Goal: Task Accomplishment & Management: Manage account settings

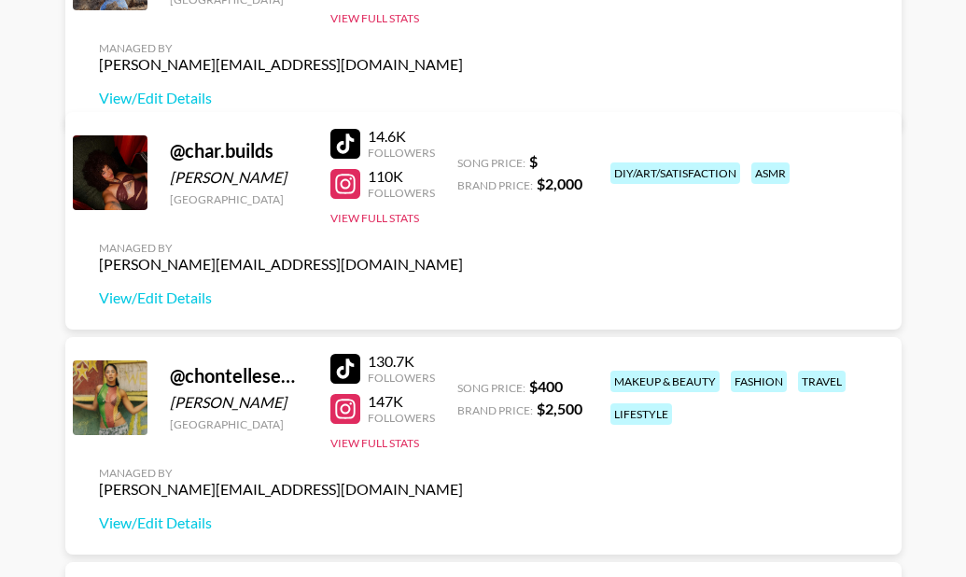
scroll to position [373, 0]
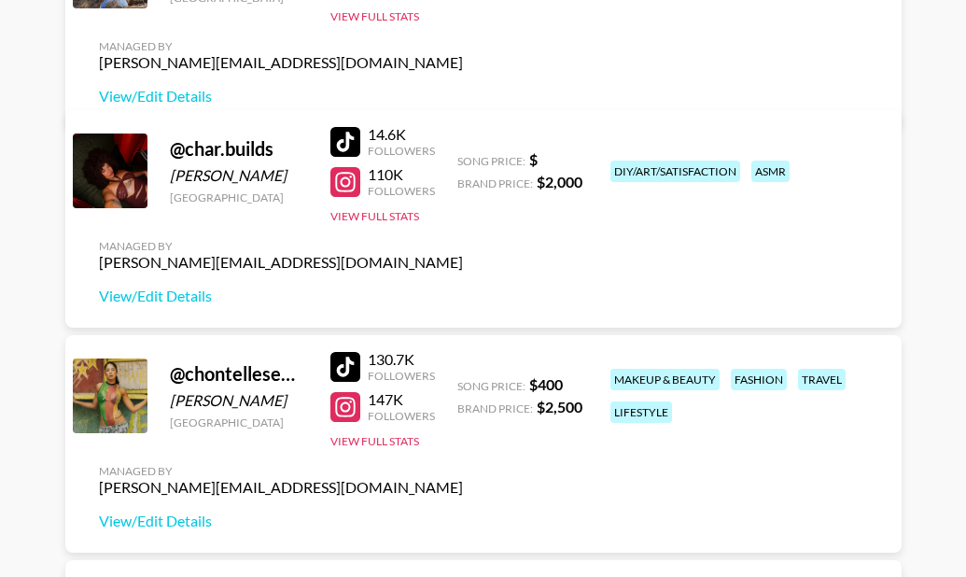
click at [339, 136] on div at bounding box center [345, 142] width 30 height 30
click at [340, 187] on div at bounding box center [345, 182] width 30 height 30
click at [176, 301] on link "View/Edit Details" at bounding box center [281, 295] width 364 height 19
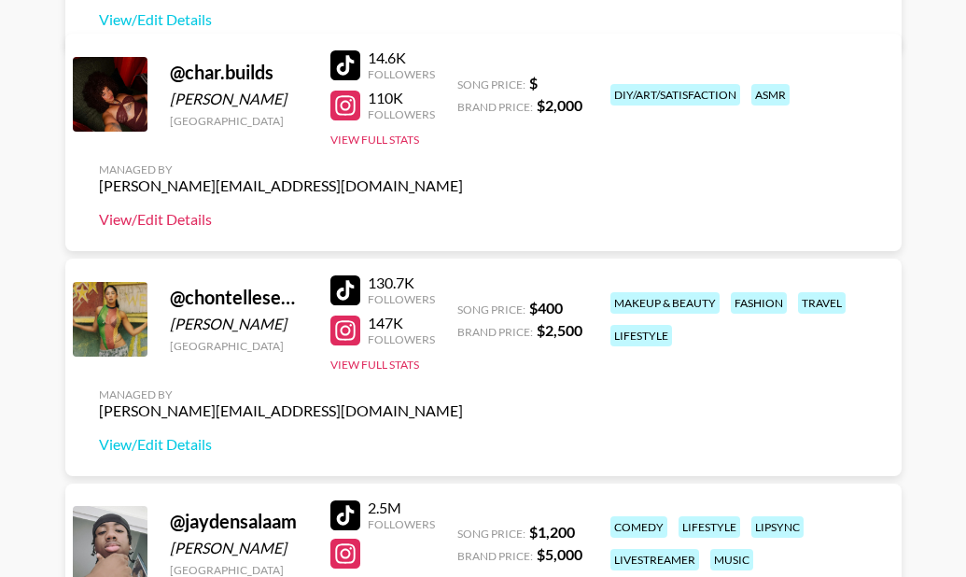
scroll to position [560, 0]
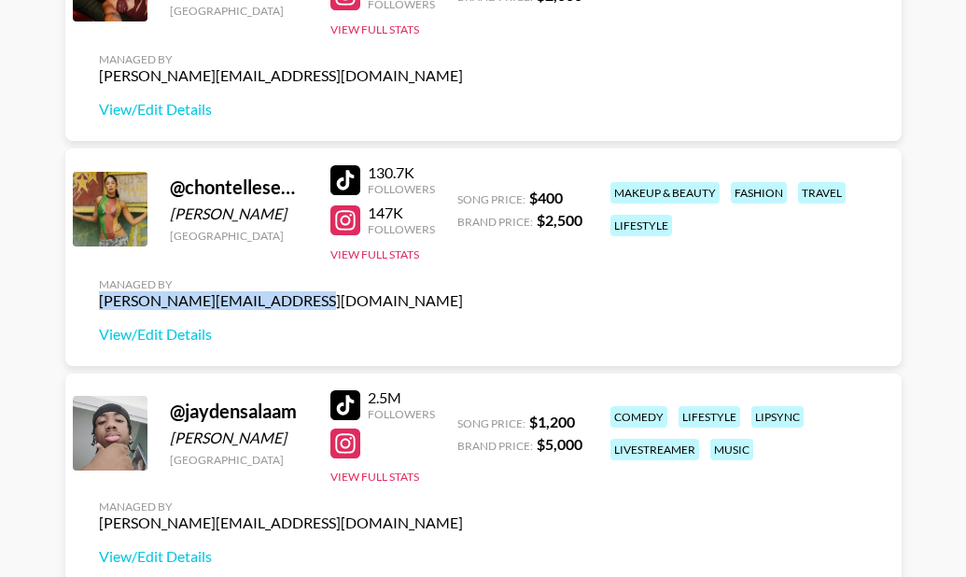
drag, startPoint x: 298, startPoint y: 299, endPoint x: 96, endPoint y: 299, distance: 201.6
click at [96, 299] on div "Managed By [PERSON_NAME][EMAIL_ADDRESS][DOMAIN_NAME] View/Edit Details" at bounding box center [281, 310] width 394 height 96
copy div "[PERSON_NAME][EMAIL_ADDRESS][DOMAIN_NAME]"
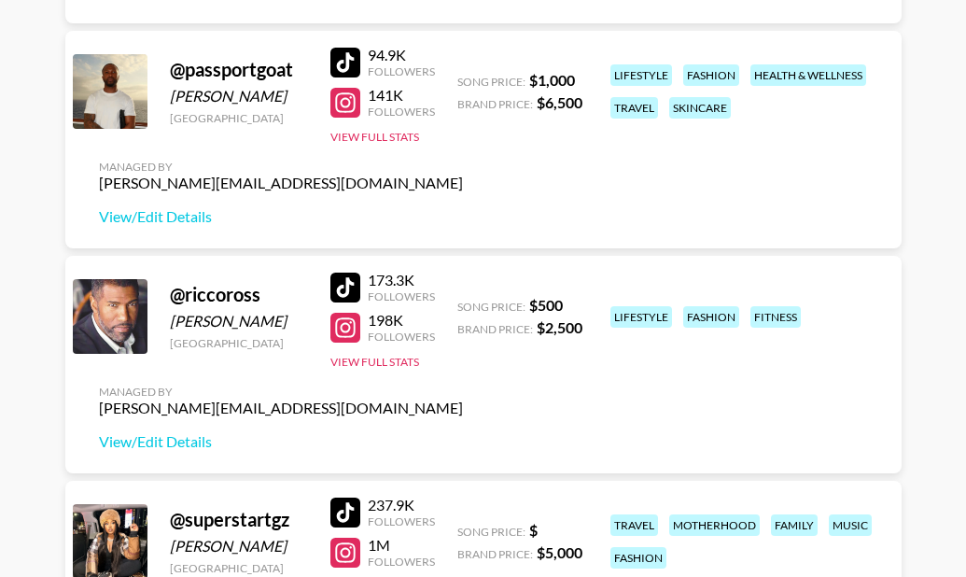
scroll to position [1400, 0]
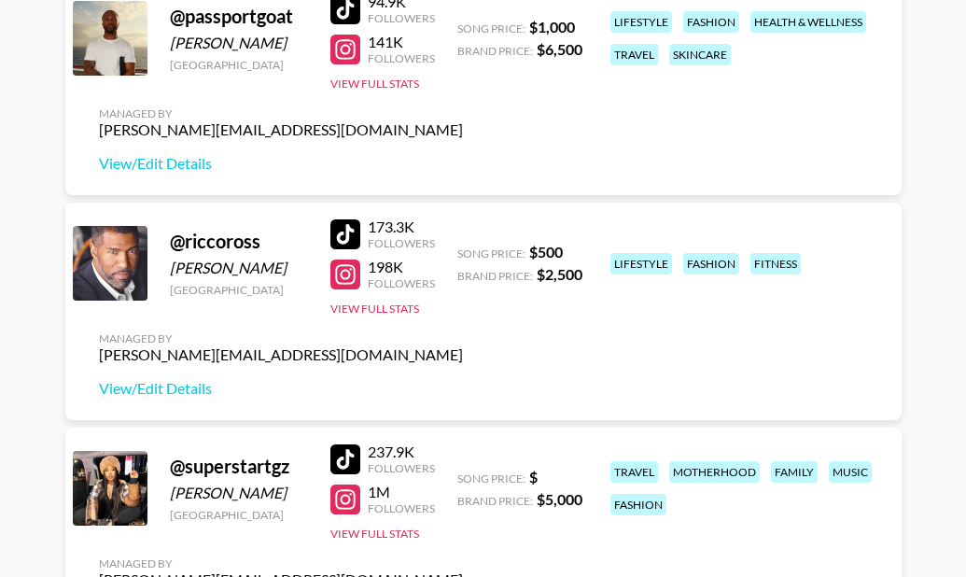
click at [345, 235] on div at bounding box center [345, 234] width 30 height 30
click at [350, 270] on div at bounding box center [345, 274] width 30 height 30
click at [140, 391] on link "View/Edit Details" at bounding box center [281, 388] width 364 height 19
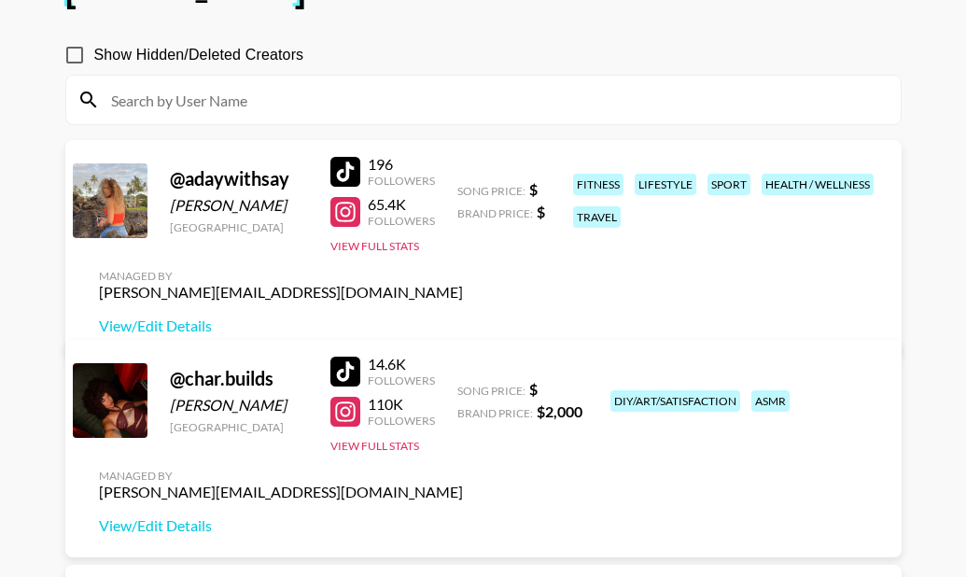
scroll to position [187, 0]
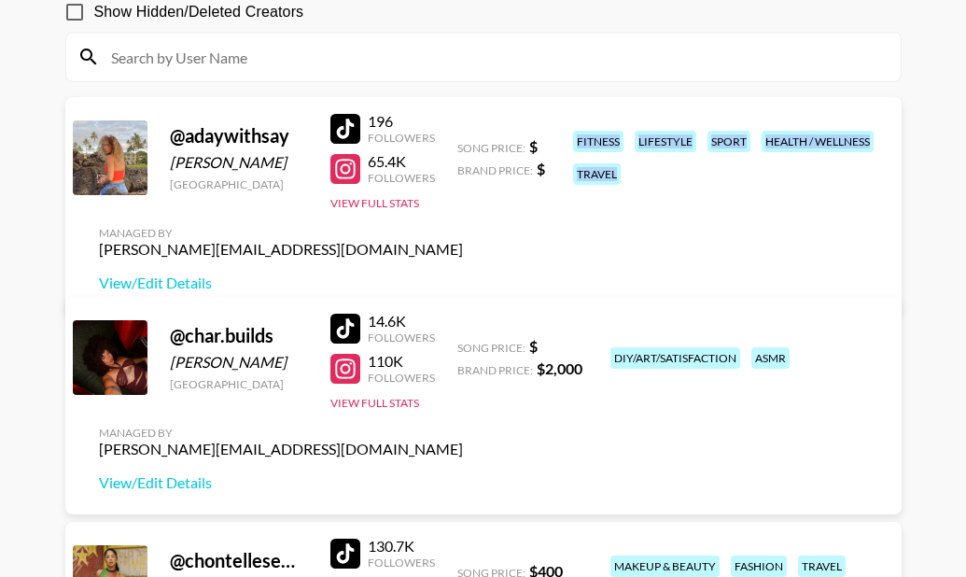
drag, startPoint x: 568, startPoint y: 117, endPoint x: 635, endPoint y: 271, distance: 168.0
click at [635, 190] on div "fitness lifestyle sport health / wellness travel" at bounding box center [724, 157] width 315 height 65
copy div "fitness lifestyle sport health / wellness travel"
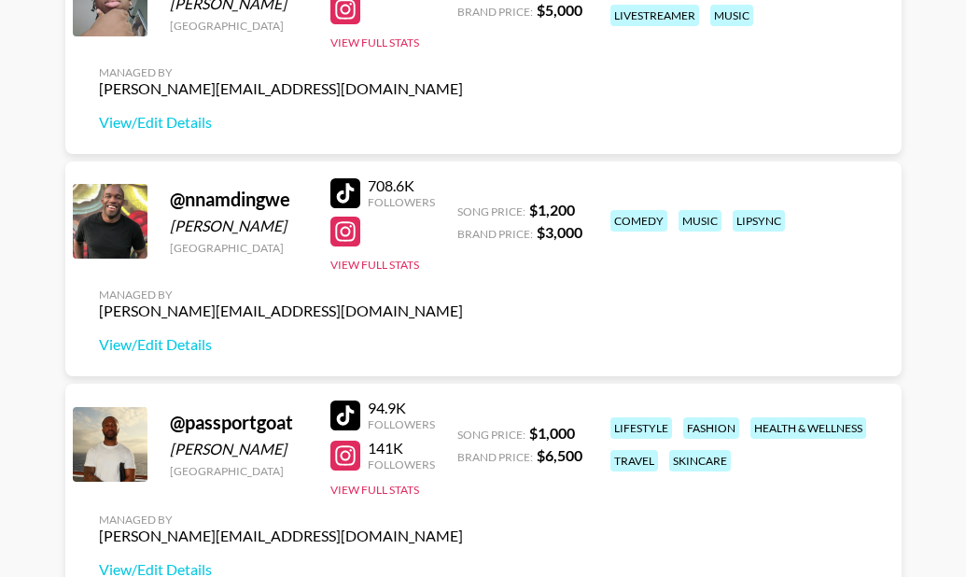
scroll to position [1120, 0]
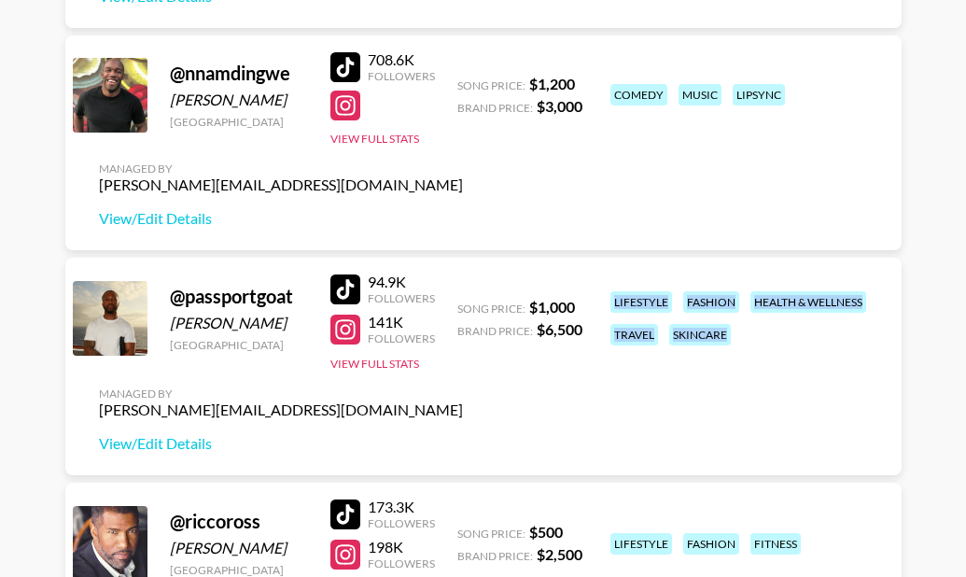
drag, startPoint x: 769, startPoint y: 338, endPoint x: 614, endPoint y: 301, distance: 159.1
click at [614, 301] on div "lifestyle fashion health & wellness travel skincare" at bounding box center [744, 318] width 278 height 65
copy div "lifestyle fashion health & wellness travel skincare"
click at [348, 290] on div at bounding box center [345, 289] width 30 height 30
click at [176, 443] on link "View/Edit Details" at bounding box center [281, 443] width 364 height 19
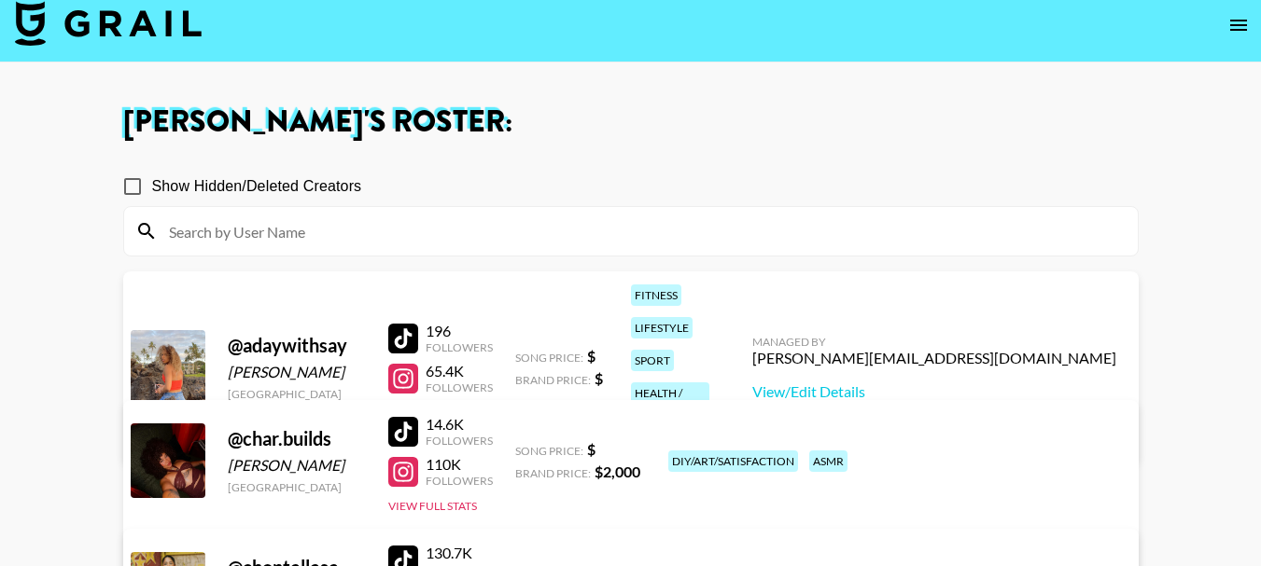
scroll to position [0, 0]
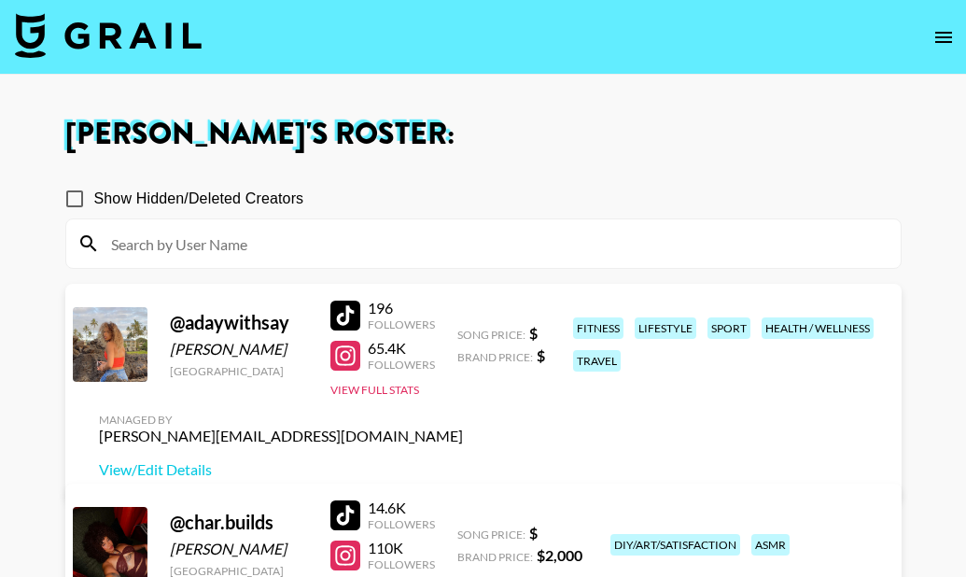
drag, startPoint x: 0, startPoint y: 0, endPoint x: 563, endPoint y: 95, distance: 570.7
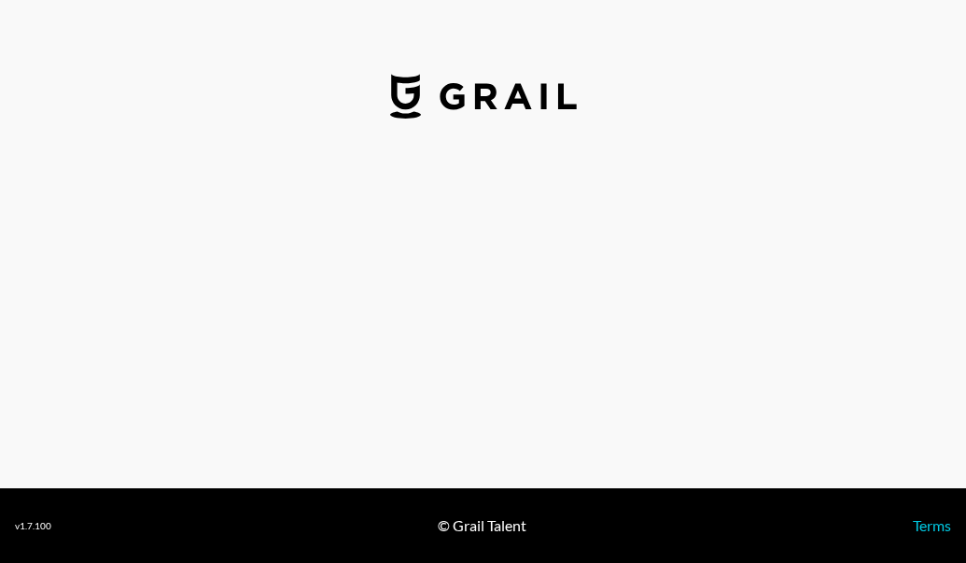
select select "USD"
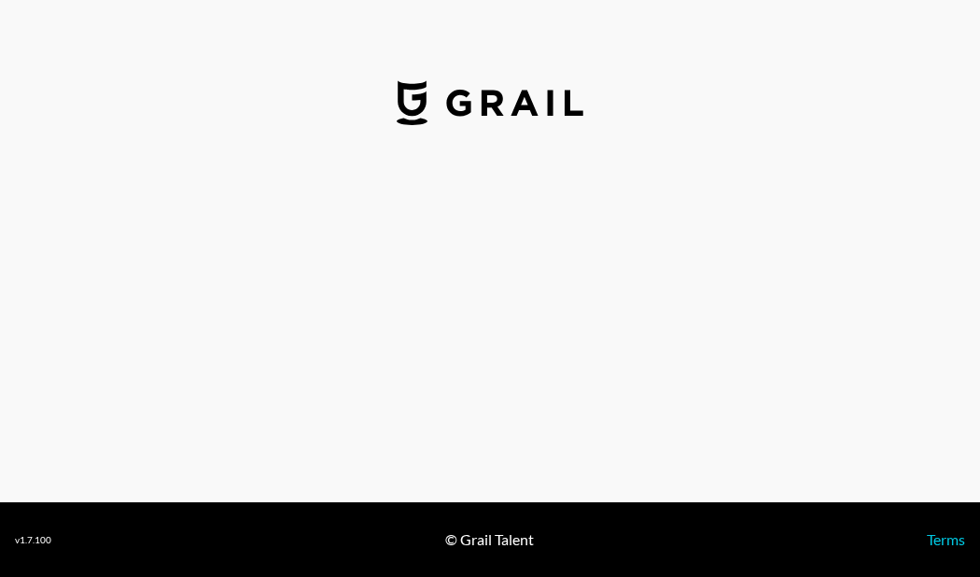
select select "USD"
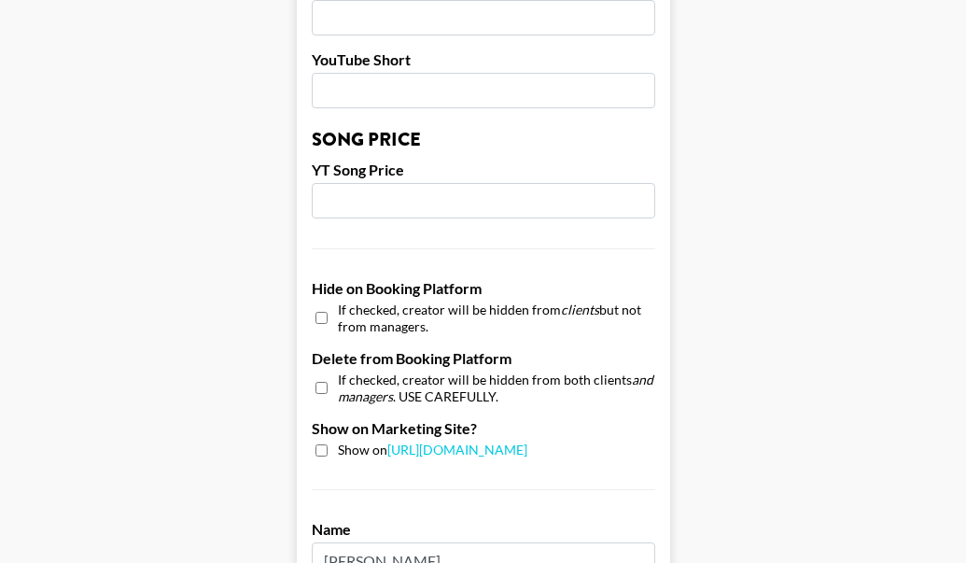
scroll to position [1586, 0]
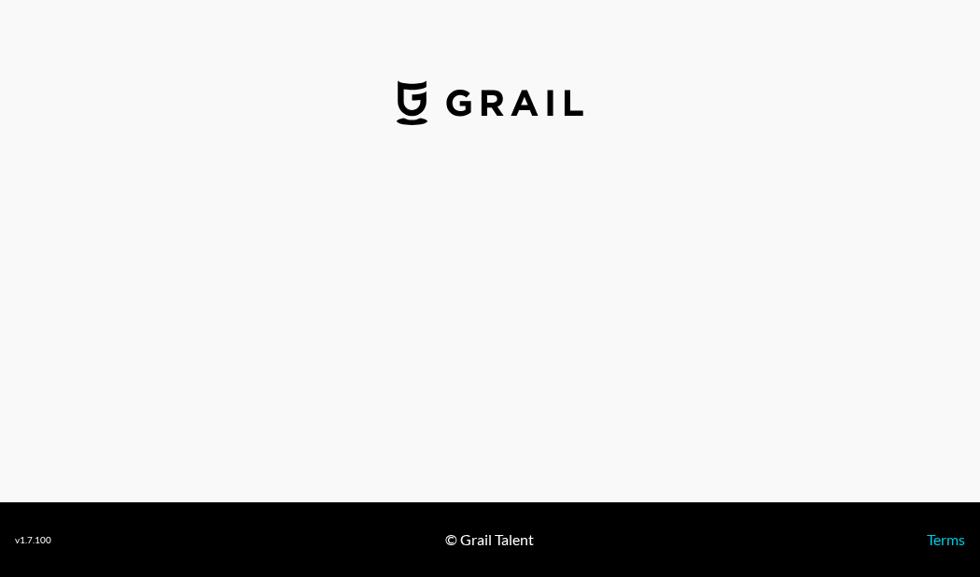
select select "USD"
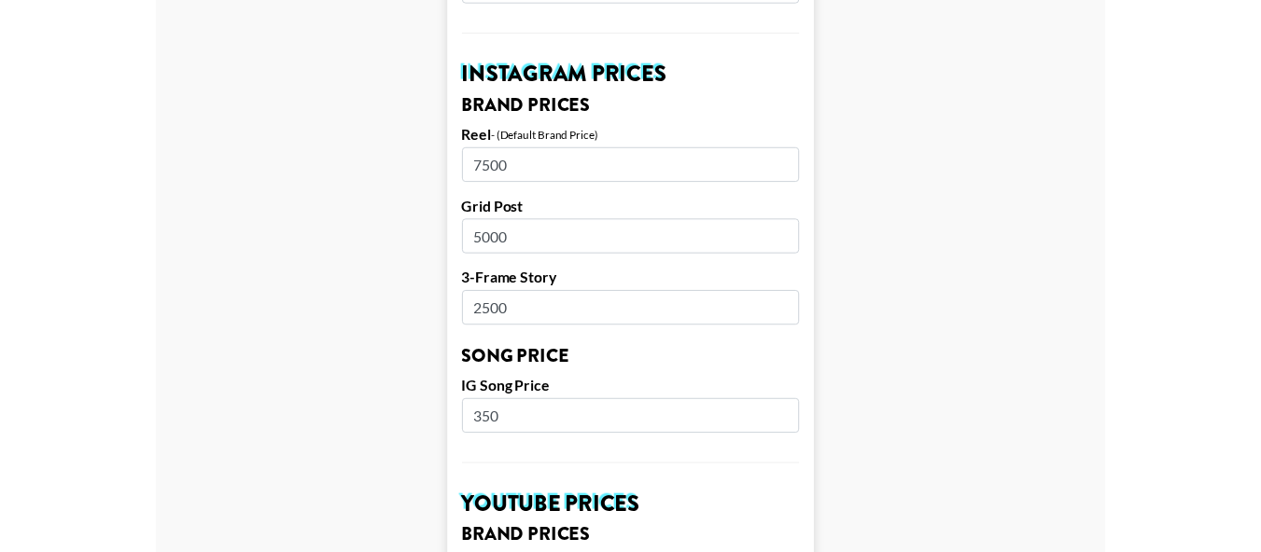
scroll to position [840, 0]
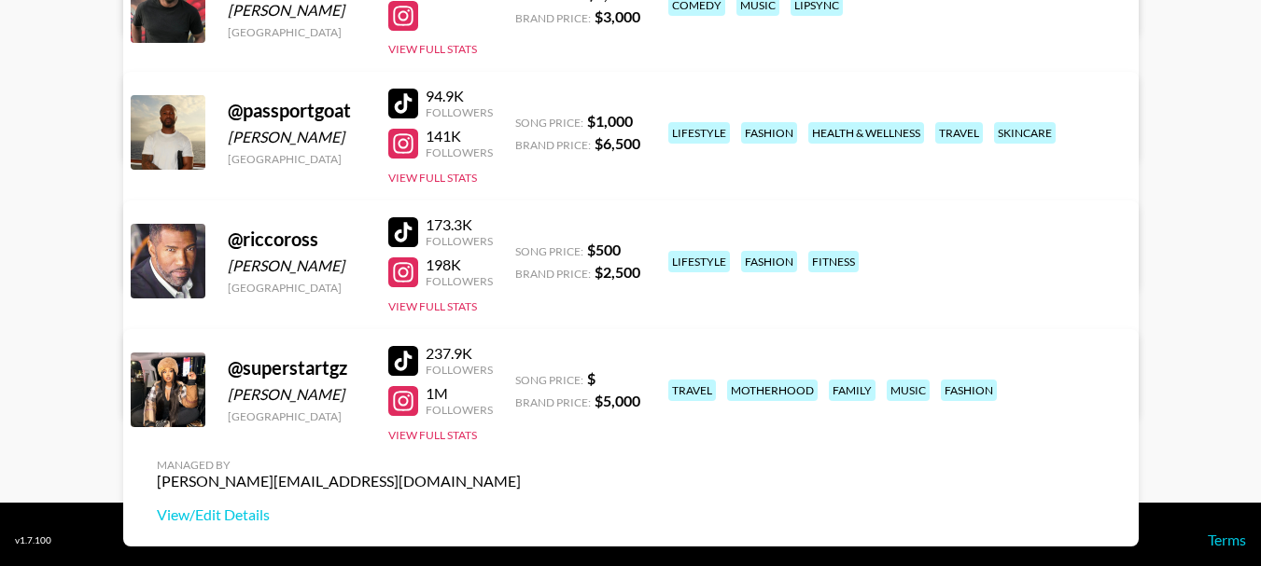
scroll to position [861, 0]
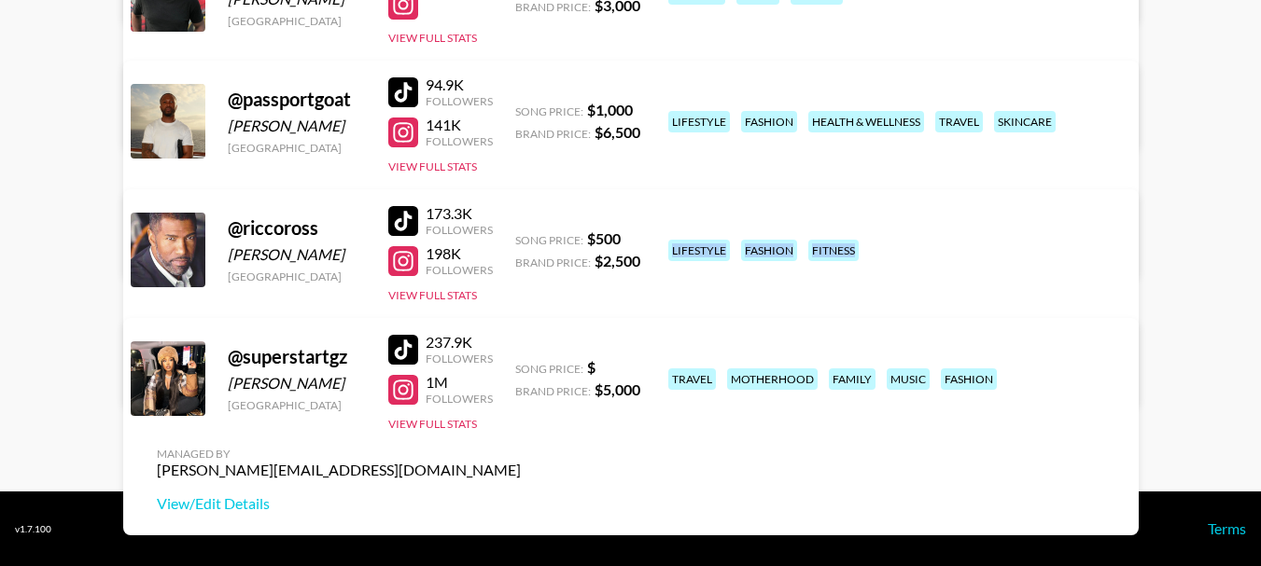
drag, startPoint x: 880, startPoint y: 254, endPoint x: 670, endPoint y: 254, distance: 210.0
click at [670, 254] on div "lifestyle fashion fitness" at bounding box center [891, 250] width 457 height 33
copy div "lifestyle fashion fitness"
click at [415, 250] on div at bounding box center [403, 261] width 30 height 30
click at [433, 299] on button "View Full Stats" at bounding box center [432, 295] width 89 height 14
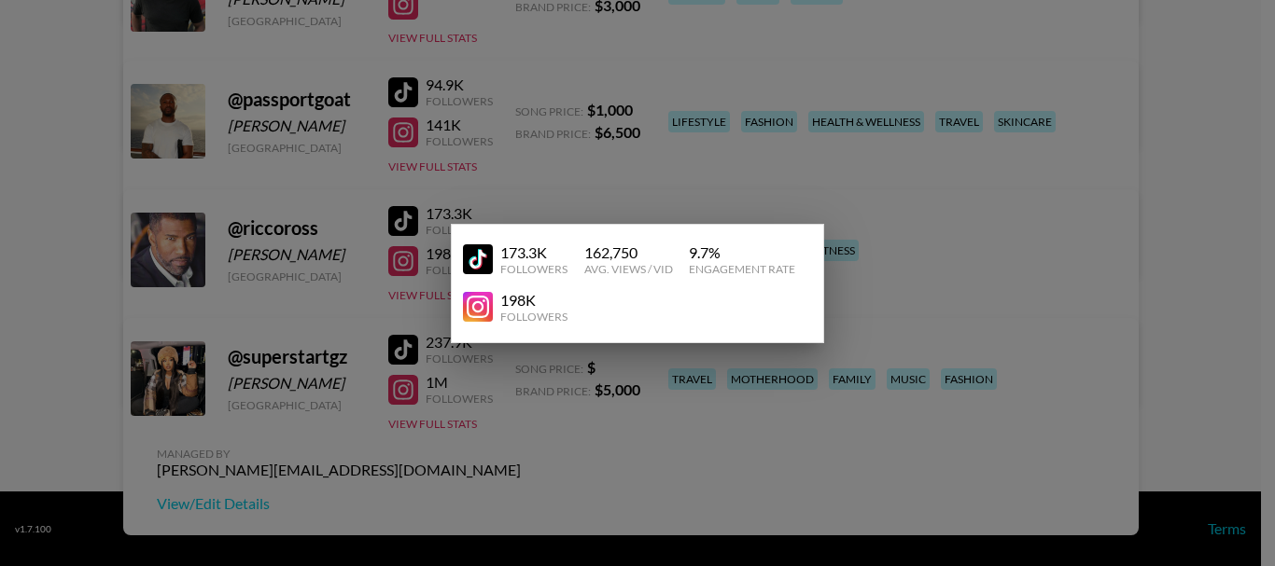
click at [999, 279] on div at bounding box center [637, 283] width 1275 height 566
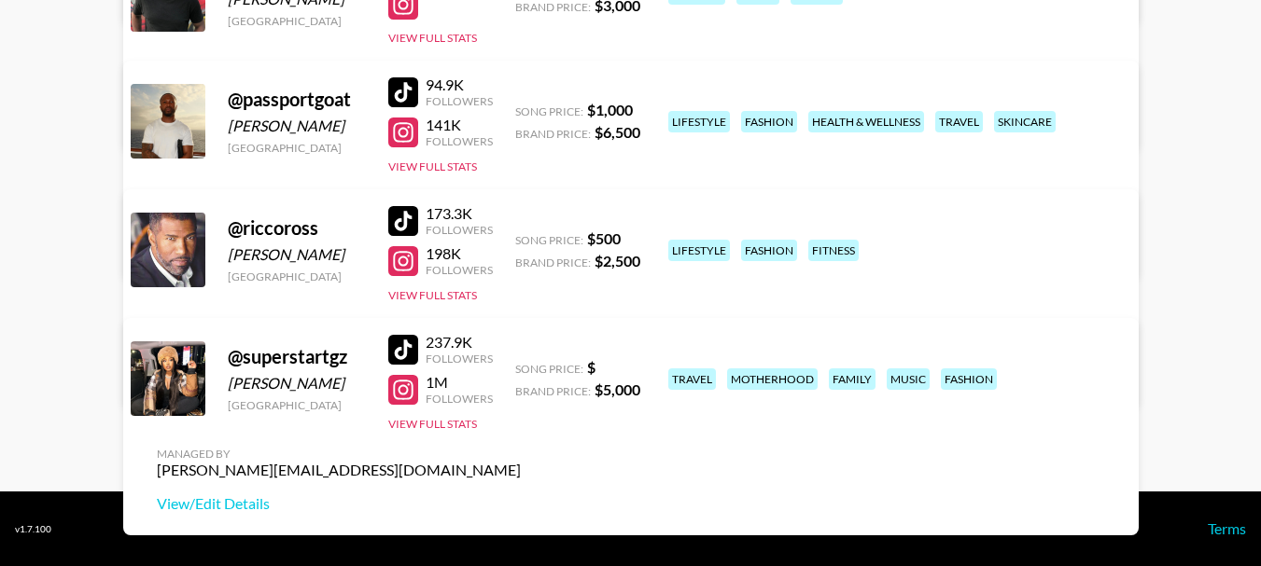
click at [521, 366] on link "View/Edit Details" at bounding box center [339, 375] width 364 height 19
drag, startPoint x: 1126, startPoint y: 243, endPoint x: 932, endPoint y: 241, distance: 194.1
click at [536, 303] on div "Managed By [PERSON_NAME][EMAIL_ADDRESS][DOMAIN_NAME] View/Edit Details" at bounding box center [339, 351] width 394 height 96
copy div "[PERSON_NAME][EMAIL_ADDRESS][DOMAIN_NAME]"
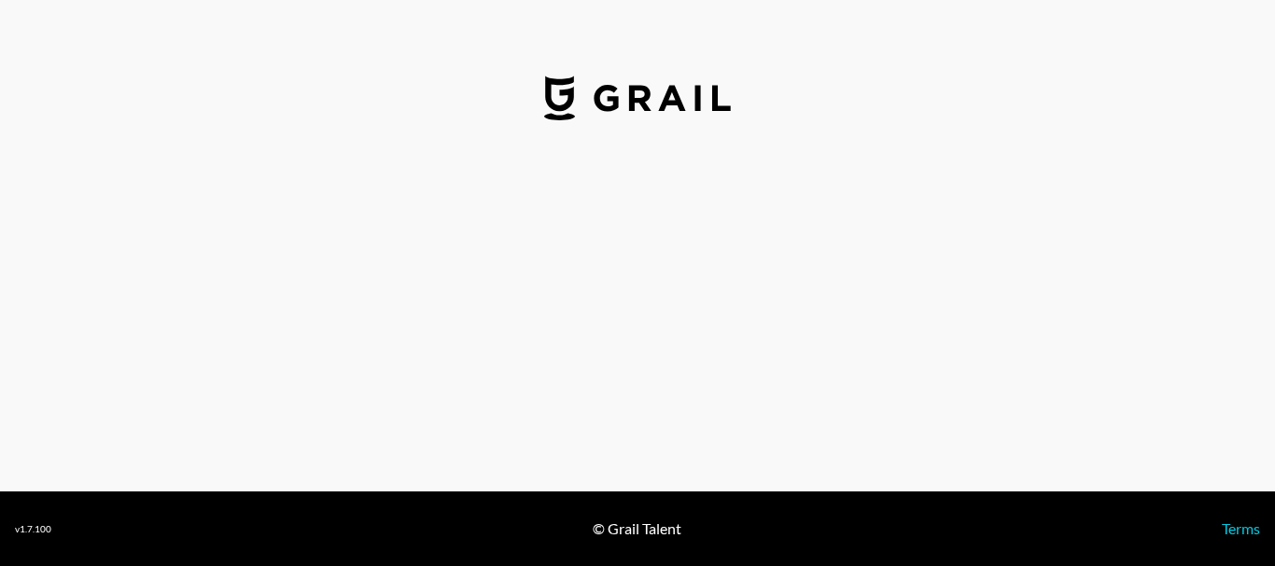
select select "USD"
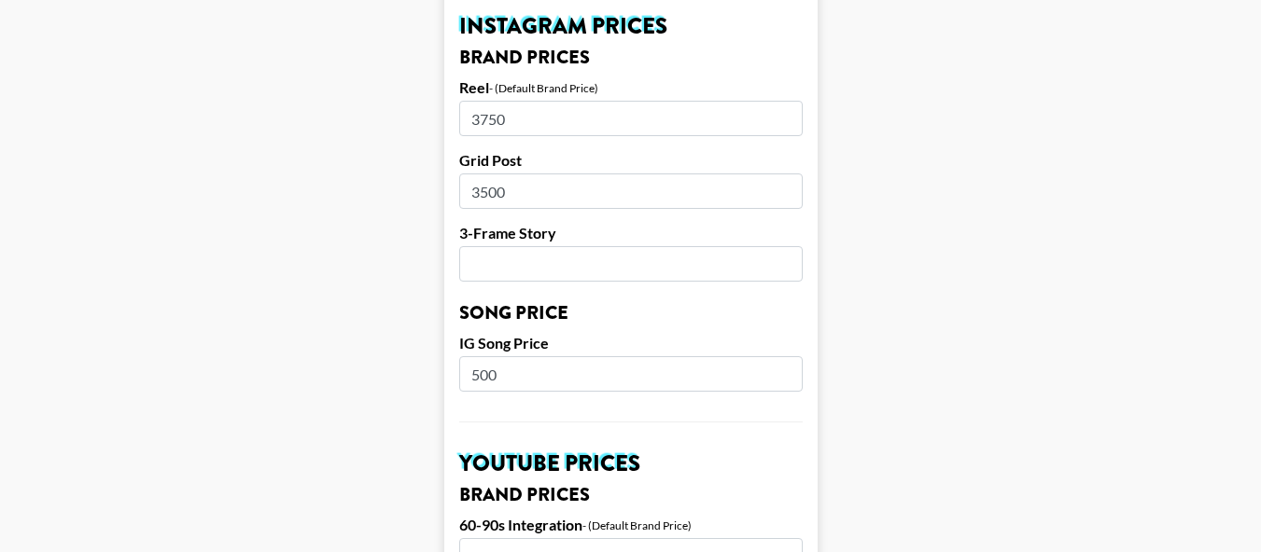
scroll to position [840, 0]
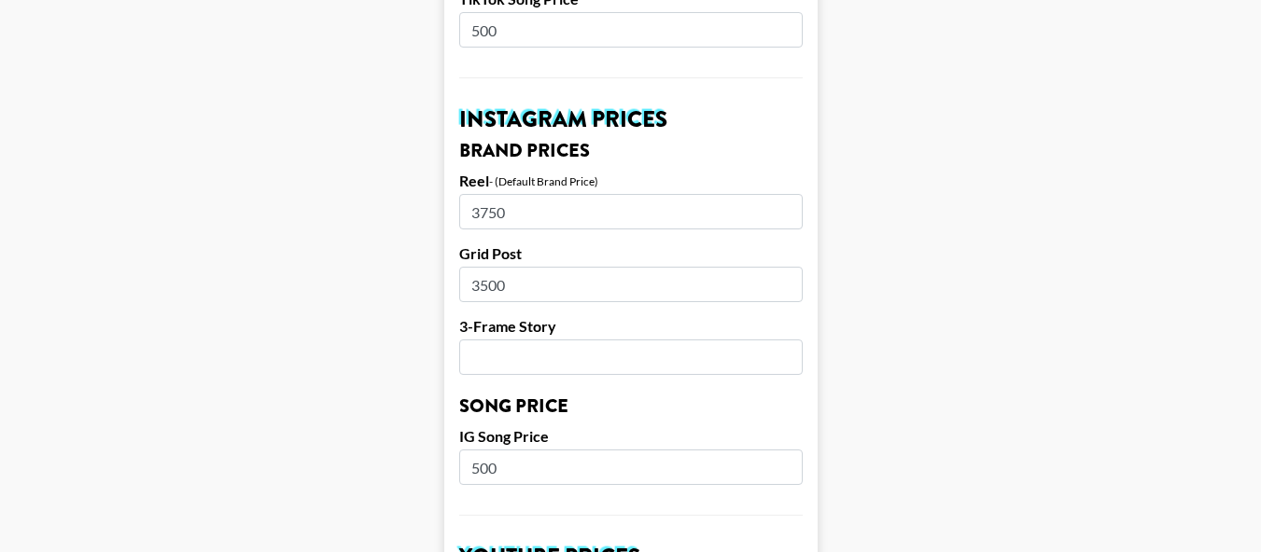
click at [554, 340] on input "number" at bounding box center [630, 357] width 343 height 35
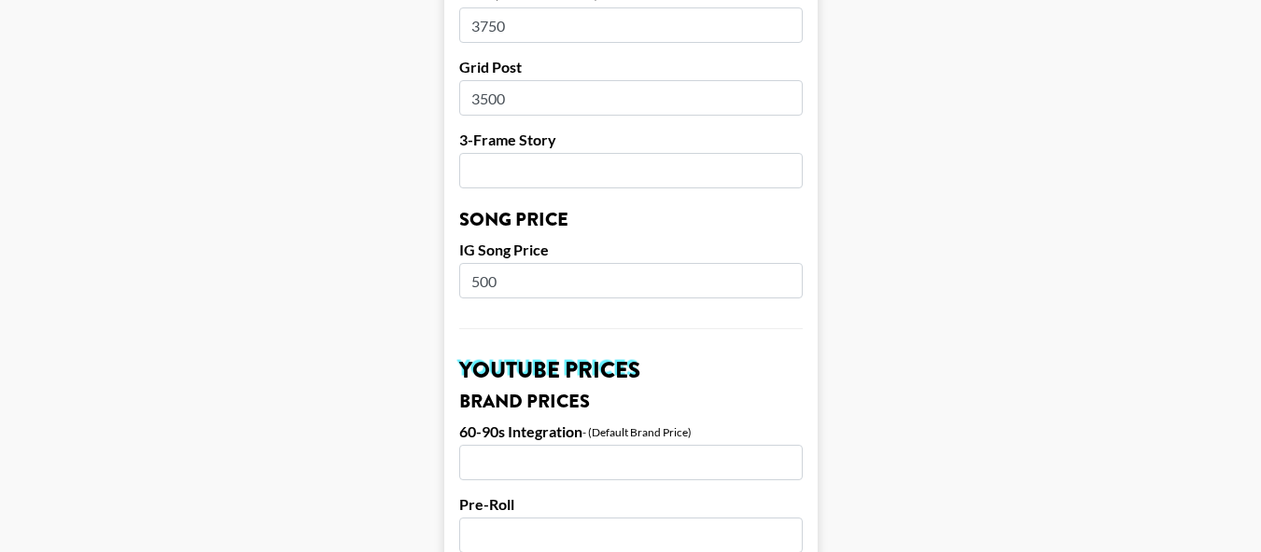
scroll to position [933, 0]
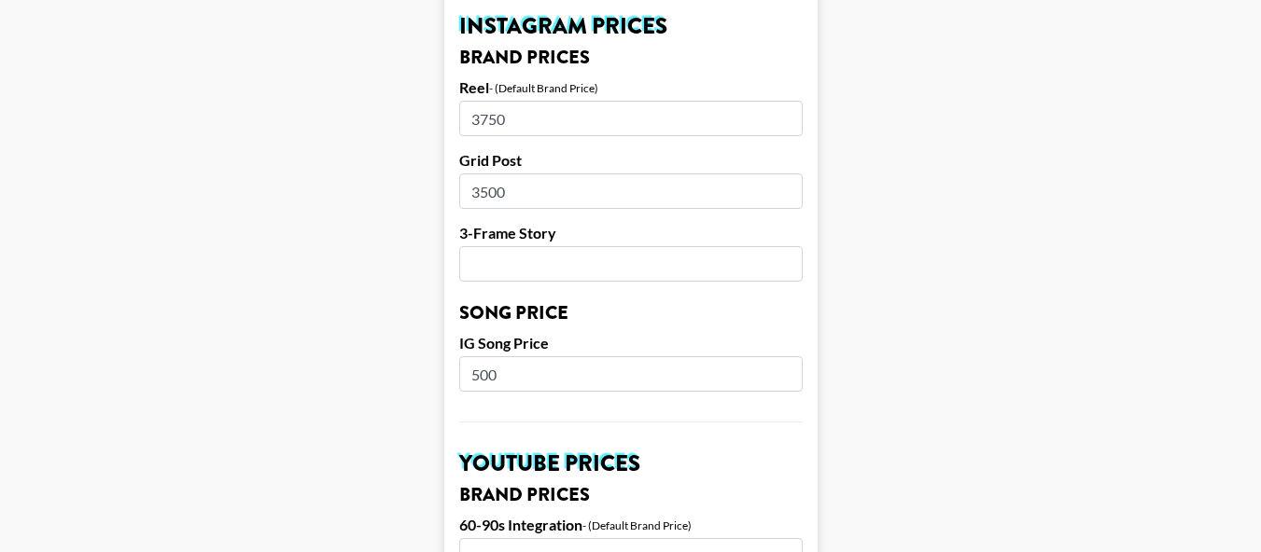
click at [556, 246] on input "number" at bounding box center [630, 263] width 343 height 35
click at [527, 174] on input "3500" at bounding box center [630, 191] width 343 height 35
